Goal: Navigation & Orientation: Find specific page/section

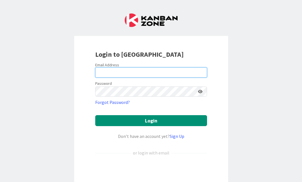
click at [110, 75] on input "email" at bounding box center [151, 72] width 112 height 10
type input "[EMAIL_ADDRESS][PERSON_NAME][DOMAIN_NAME]"
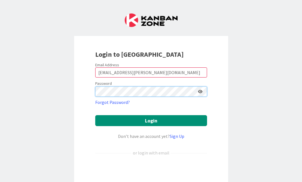
click at [151, 121] on button "Login" at bounding box center [151, 120] width 112 height 11
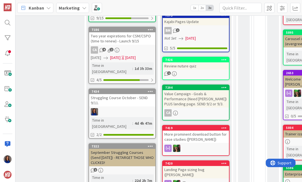
scroll to position [118, 384]
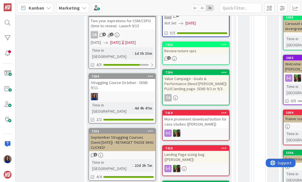
click at [122, 79] on div "Struggling Course October - SEND 9/11." at bounding box center [122, 85] width 66 height 12
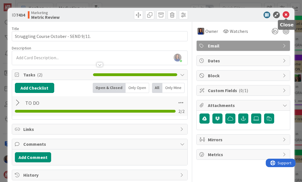
click at [286, 15] on icon at bounding box center [286, 15] width 7 height 7
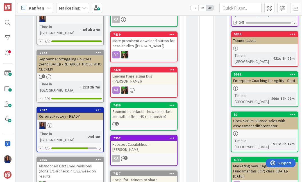
scroll to position [201, 440]
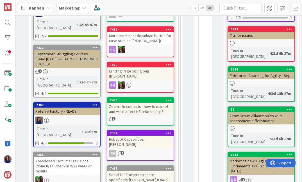
click at [77, 117] on div at bounding box center [67, 120] width 66 height 7
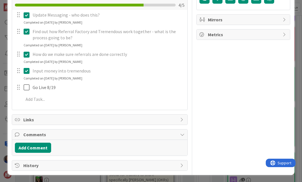
scroll to position [120, 0]
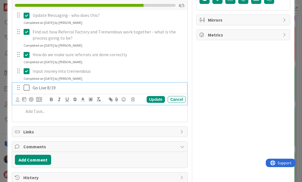
click at [26, 89] on icon at bounding box center [27, 87] width 6 height 7
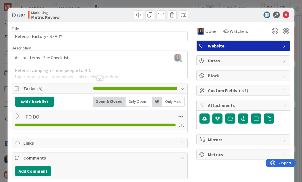
scroll to position [0, 0]
click at [287, 14] on icon at bounding box center [286, 15] width 7 height 7
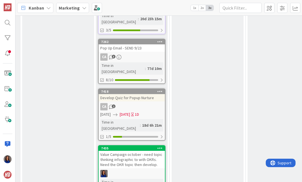
scroll to position [293, 149]
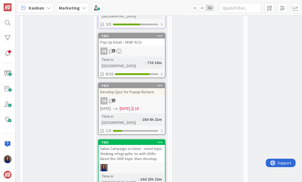
click at [139, 145] on div "Value Campaign october - need topic thinking infographic to with OKRs. Need the…" at bounding box center [132, 153] width 66 height 17
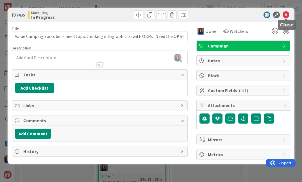
click at [287, 15] on icon at bounding box center [286, 15] width 7 height 7
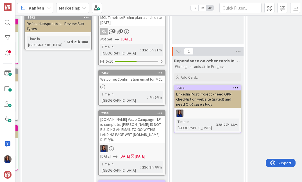
scroll to position [93, 149]
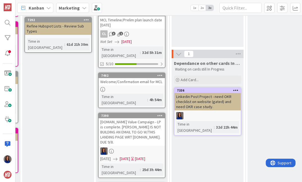
click at [116, 118] on div "[DOMAIN_NAME] Value Campaign - LP is complete. [PERSON_NAME] IS NOT BUILDING AN…" at bounding box center [132, 132] width 66 height 28
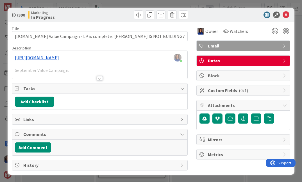
click at [99, 79] on div at bounding box center [100, 78] width 6 height 4
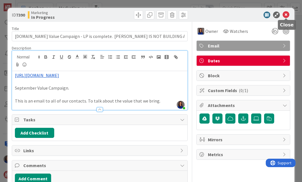
click at [287, 15] on icon at bounding box center [286, 15] width 7 height 7
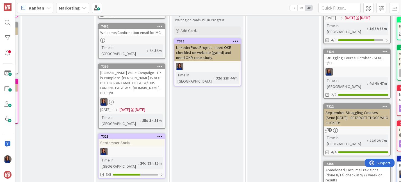
scroll to position [121, 149]
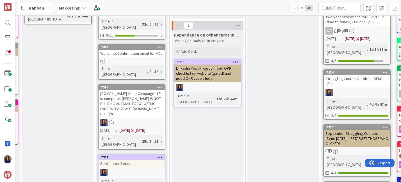
click at [121, 90] on div "[DOMAIN_NAME] Value Campaign - LP is complete. [PERSON_NAME] IS NOT BUILDING AN…" at bounding box center [132, 104] width 66 height 28
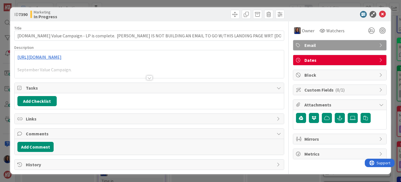
scroll to position [1, 0]
click at [6, 86] on div "ID 7390 Marketing In Progress Title 126 / 128 [DOMAIN_NAME] Value Campaign - LP…" at bounding box center [200, 91] width 401 height 182
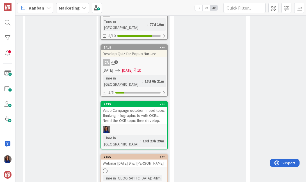
scroll to position [332, 146]
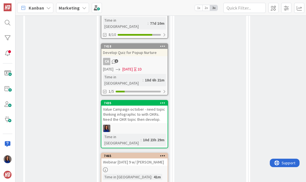
click at [153, 106] on div "Value Campaign october - need topic thinking infographic to with OKRs. Need the…" at bounding box center [134, 114] width 66 height 17
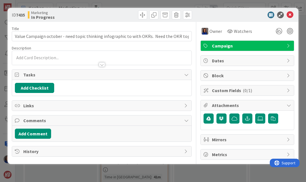
click at [3, 137] on div "ID 7435 Marketing In Progress Title 104 / 128 Value Campaign october - need top…" at bounding box center [153, 91] width 306 height 182
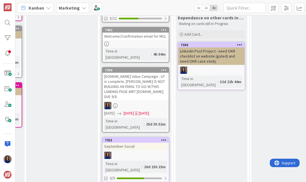
scroll to position [138, 145]
